Goal: Information Seeking & Learning: Find specific fact

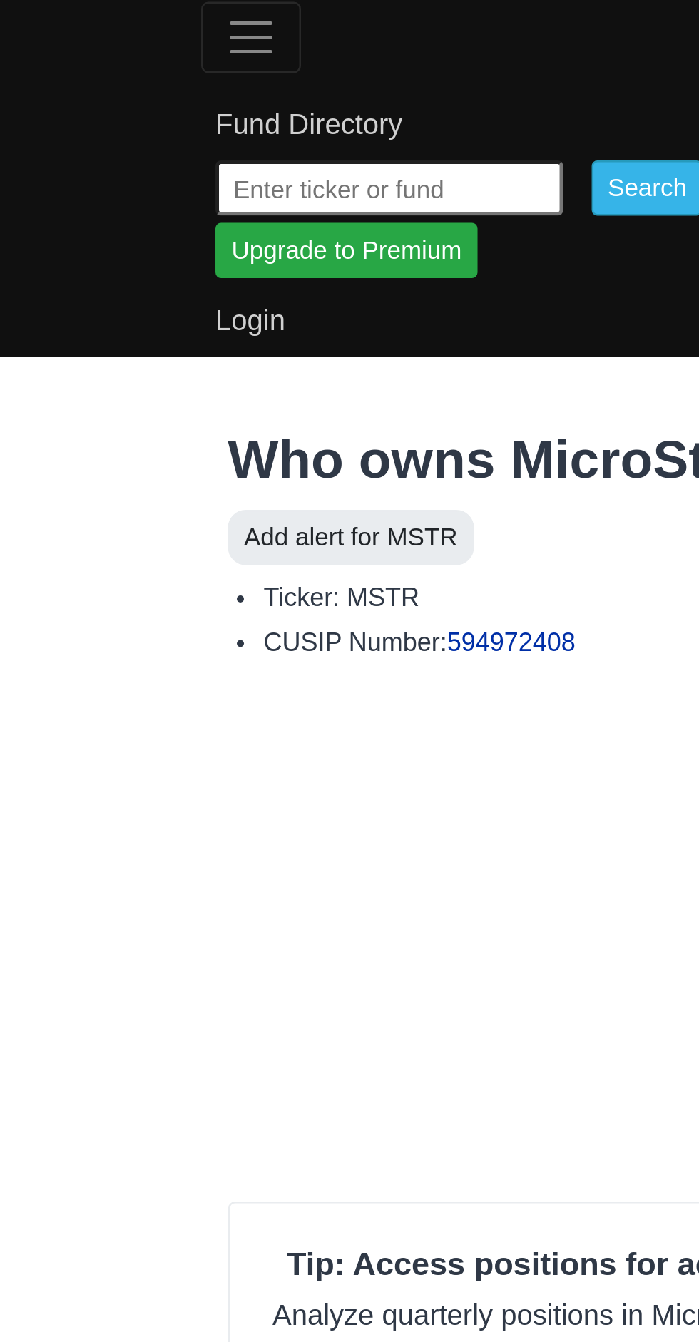
type input "IBIT"
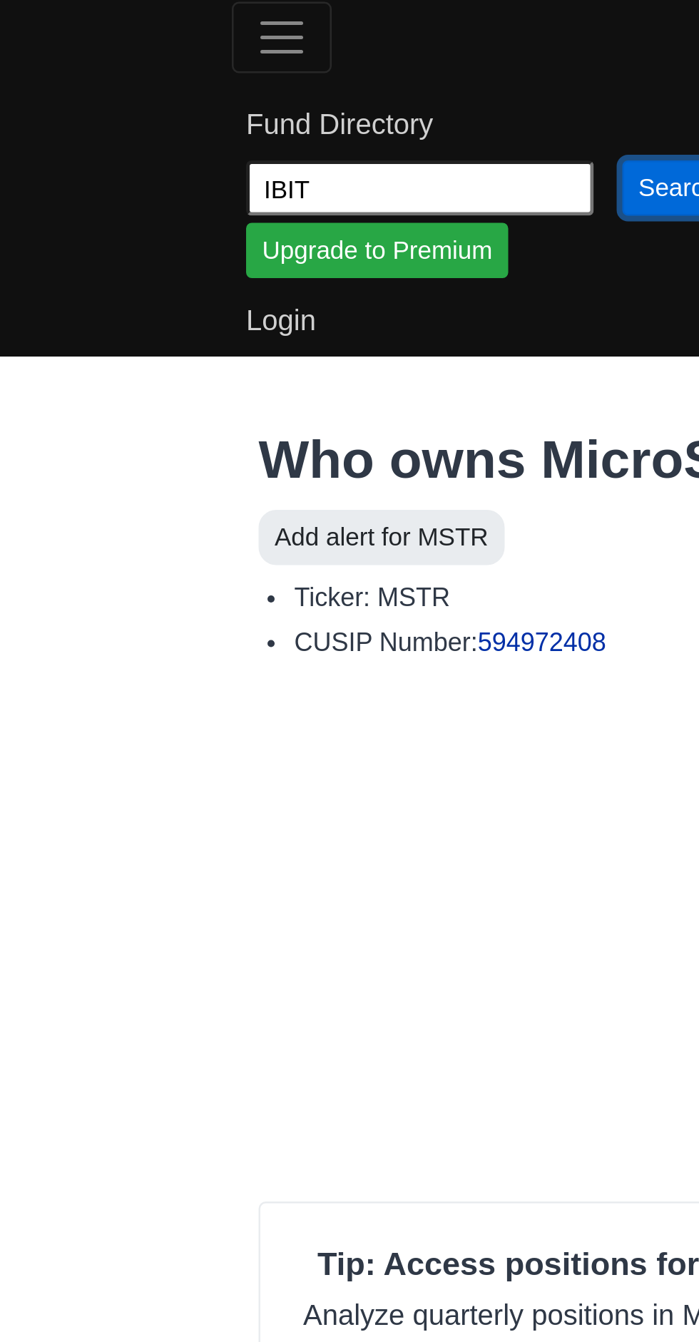
click at [272, 75] on input "Search" at bounding box center [271, 75] width 44 height 22
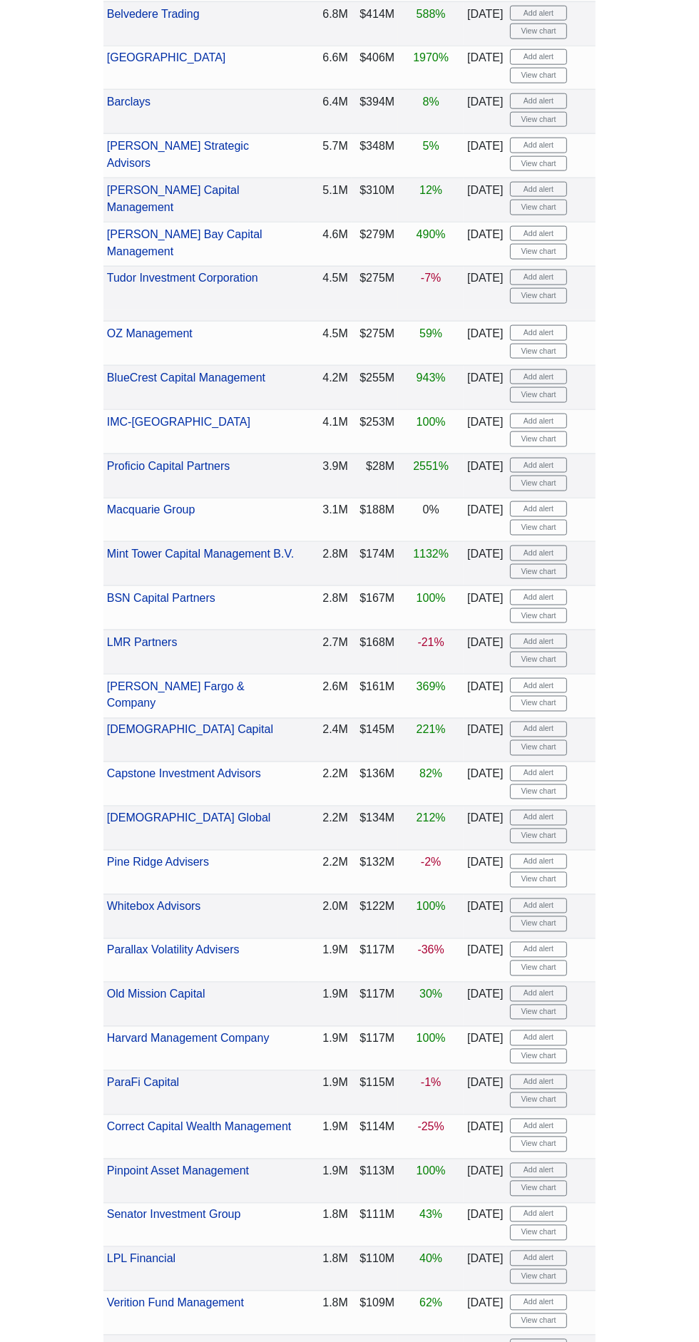
scroll to position [1311, 0]
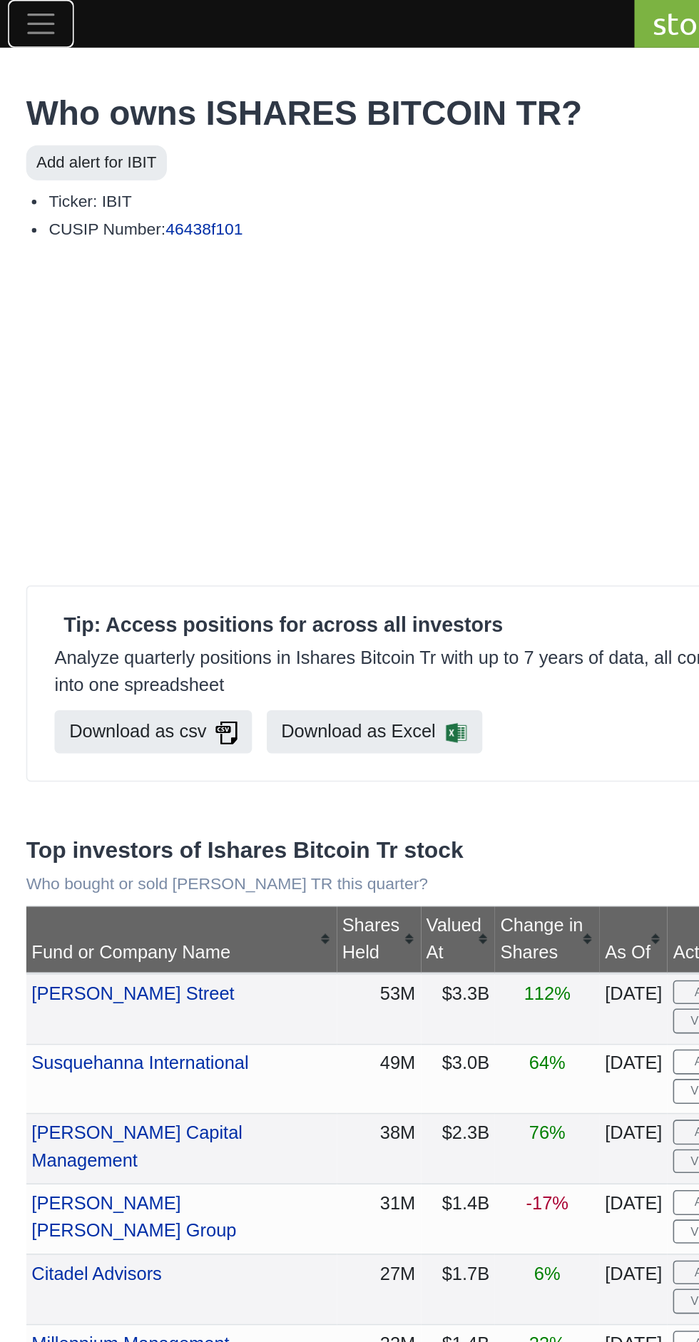
click at [97, 9] on button "Toggle navigation" at bounding box center [113, 15] width 40 height 29
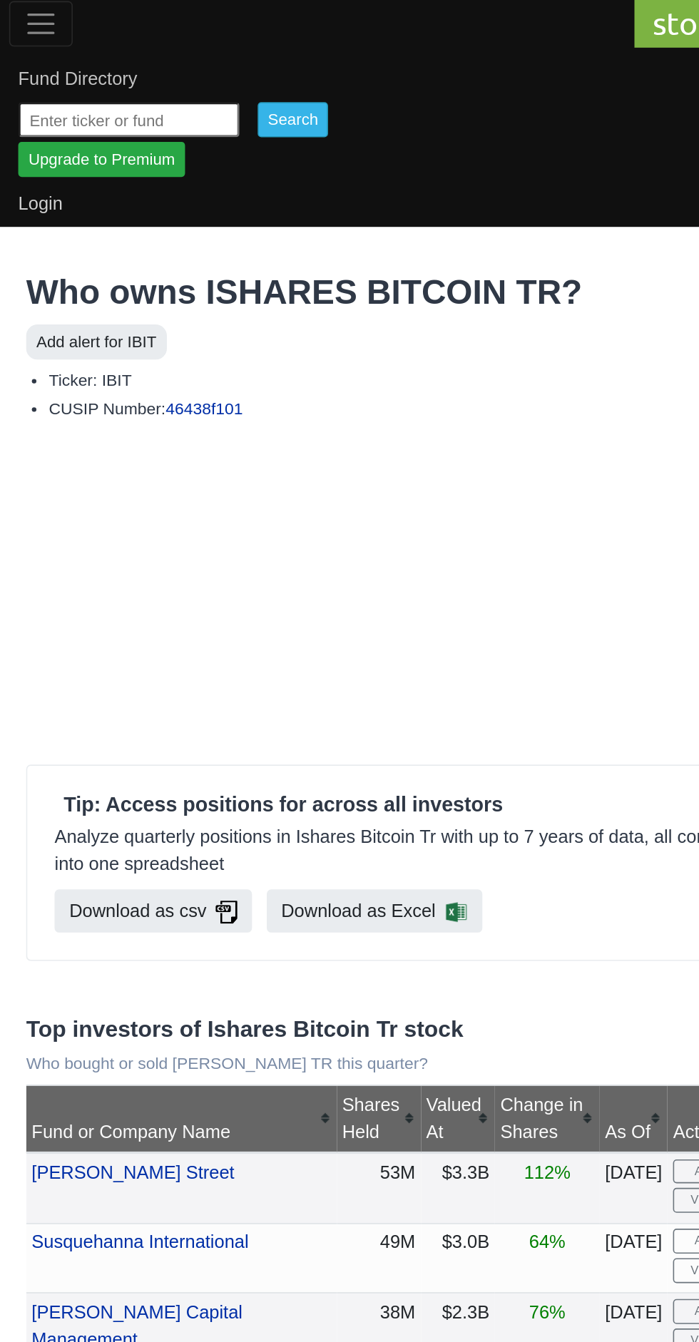
click at [207, 63] on link "Fund Directory" at bounding box center [349, 50] width 502 height 29
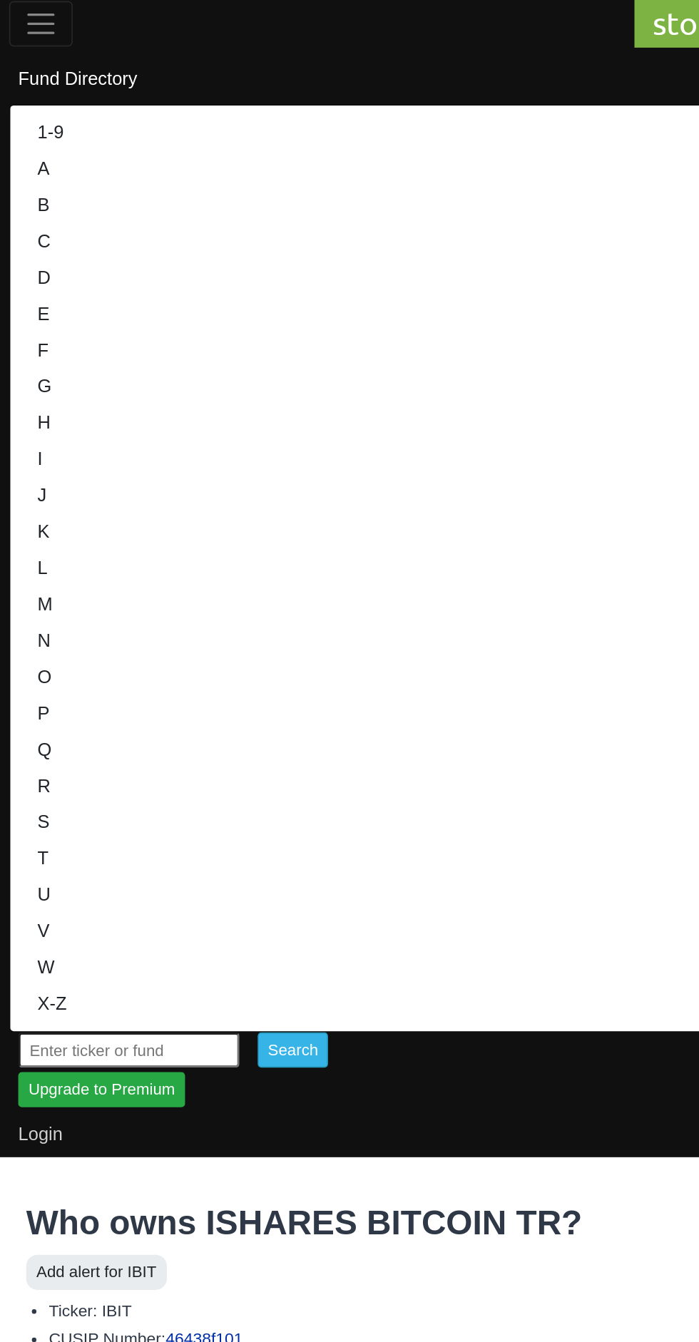
click at [287, 44] on link "Fund Directory" at bounding box center [349, 50] width 502 height 29
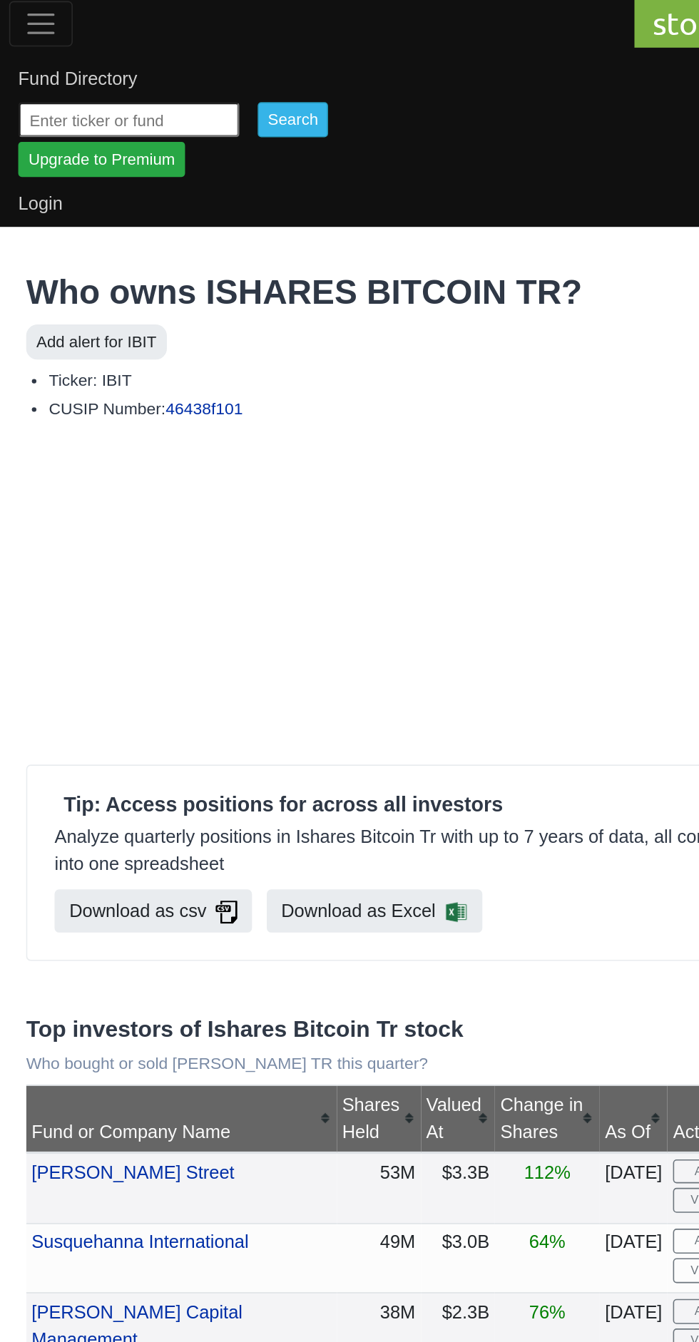
click at [215, 80] on input "text" at bounding box center [167, 75] width 139 height 22
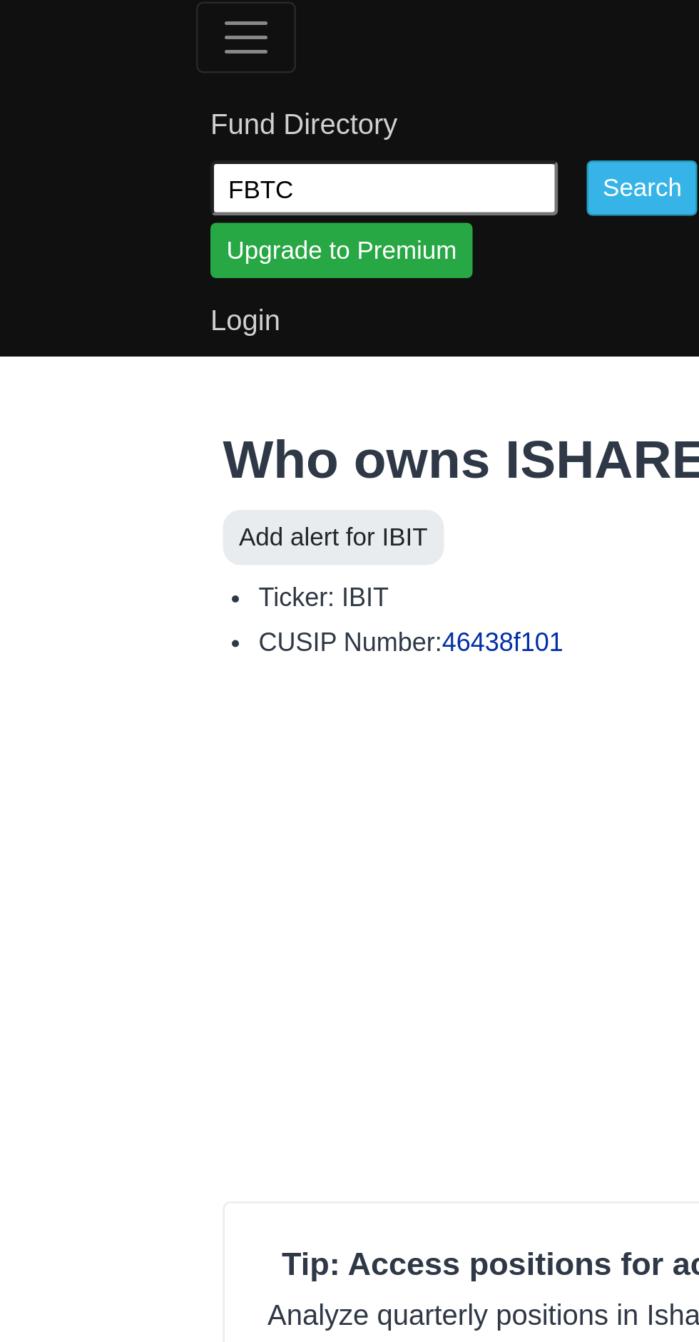
type input "FBTC"
click at [272, 78] on input "Search" at bounding box center [271, 75] width 44 height 22
